Goal: Register for event/course

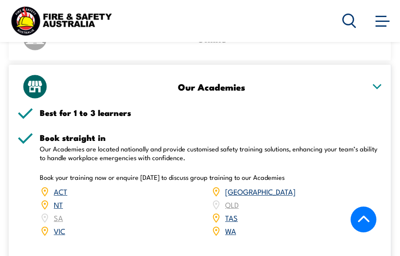
scroll to position [1486, 0]
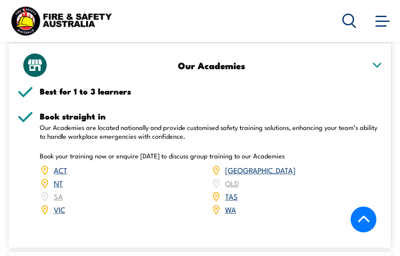
click at [229, 214] on link "WA" at bounding box center [230, 209] width 11 height 10
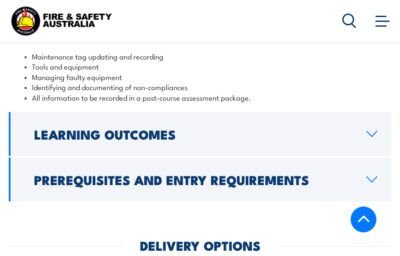
scroll to position [1259, 0]
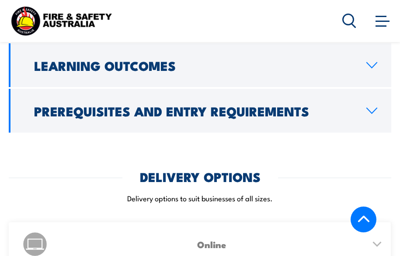
click at [371, 114] on icon at bounding box center [372, 110] width 12 height 7
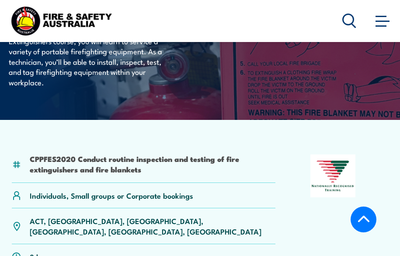
scroll to position [144, 0]
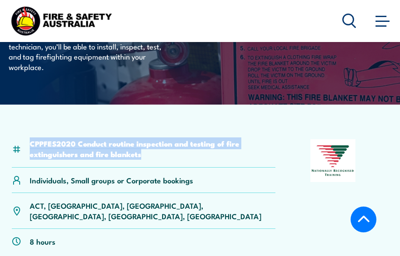
drag, startPoint x: 148, startPoint y: 173, endPoint x: 30, endPoint y: 163, distance: 118.4
click at [30, 159] on li "CPPFES2020 Conduct routine inspection and testing of fire extinguishers and fir…" at bounding box center [153, 148] width 246 height 21
copy li "CPPFES2020 Conduct routine inspection and testing of fire extinguishers and fir…"
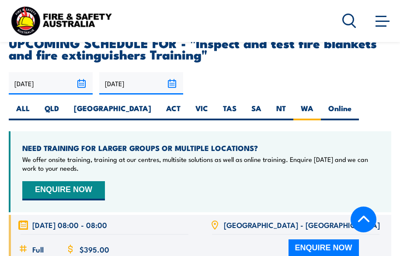
scroll to position [1717, 0]
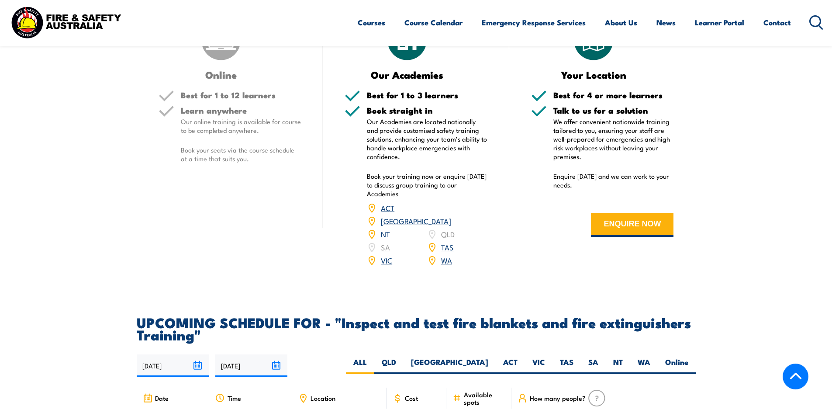
scroll to position [1311, 0]
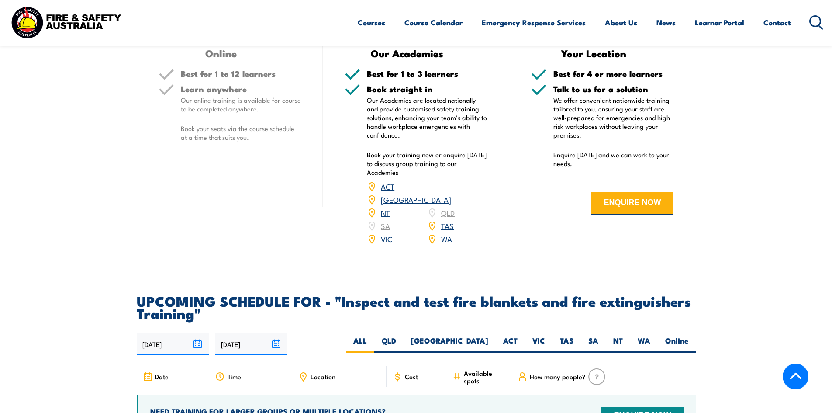
click at [447, 244] on link "WA" at bounding box center [446, 238] width 11 height 10
